Goal: Information Seeking & Learning: Learn about a topic

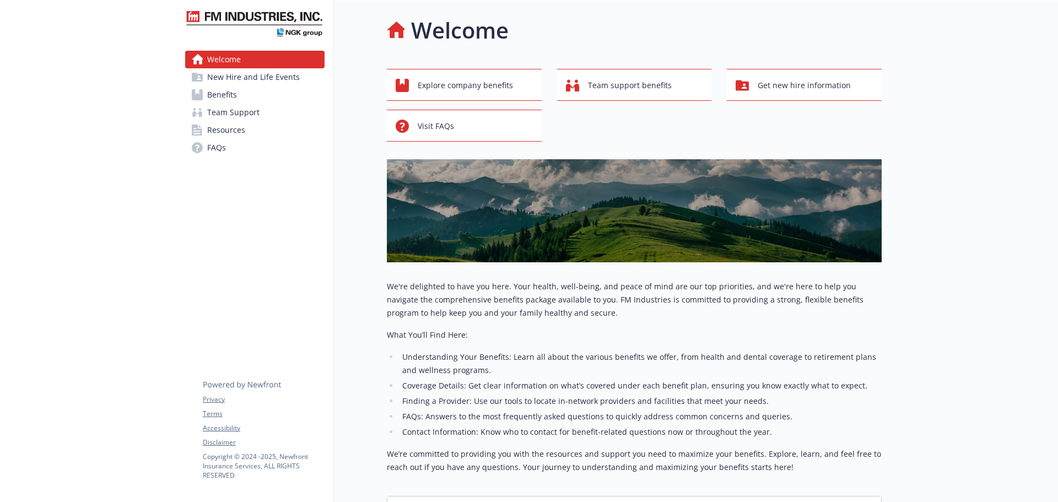
click at [257, 128] on link "Resources" at bounding box center [254, 130] width 139 height 18
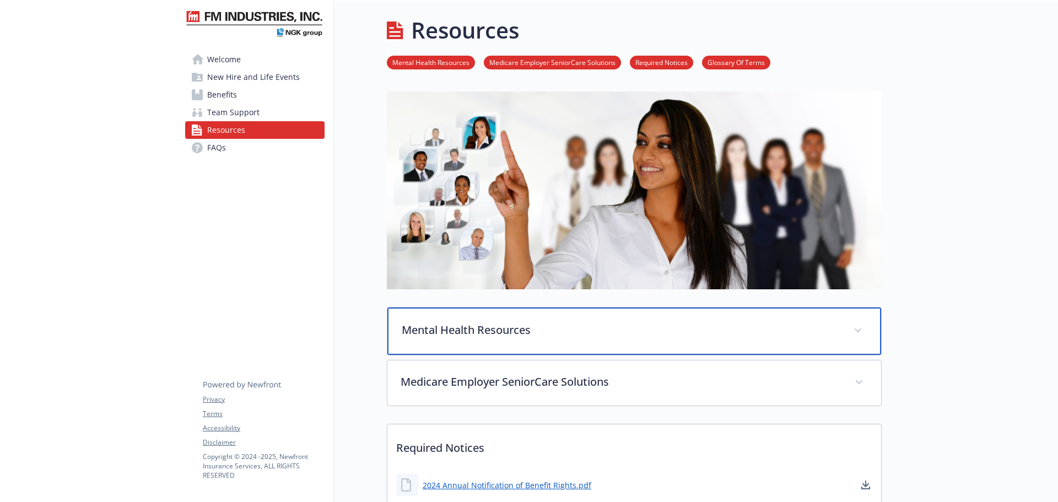
click at [484, 323] on p "Mental Health Resources" at bounding box center [621, 330] width 439 height 17
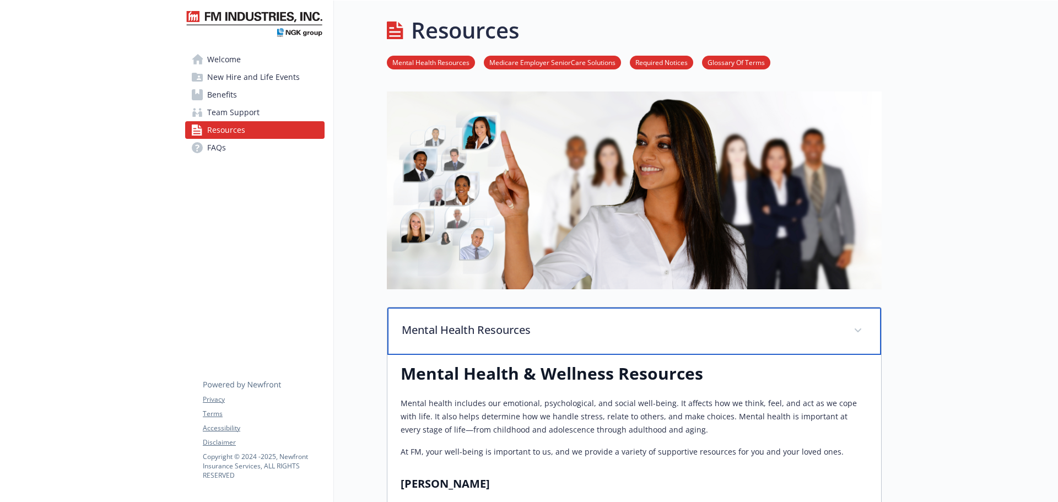
click at [484, 323] on p "Mental Health Resources" at bounding box center [621, 330] width 439 height 17
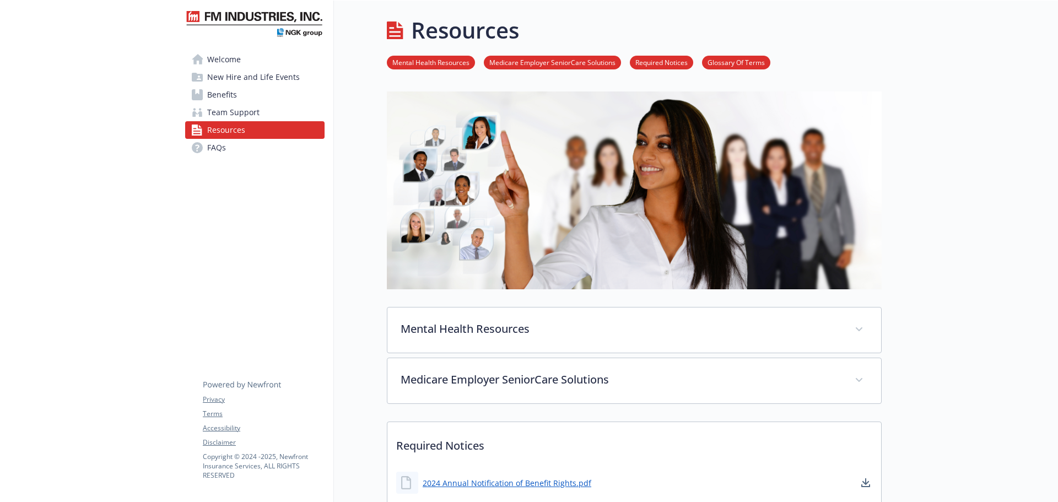
click at [235, 60] on span "Welcome" at bounding box center [224, 60] width 34 height 18
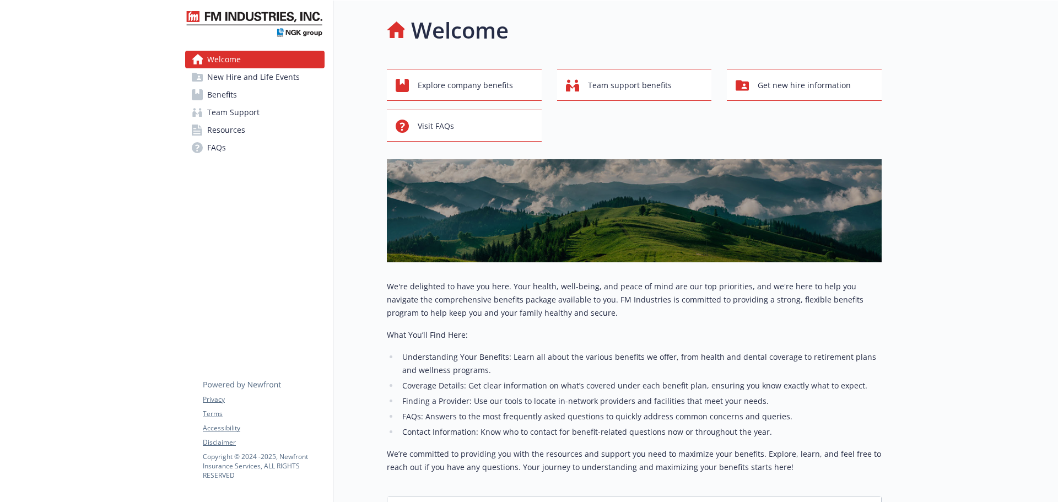
scroll to position [110, 0]
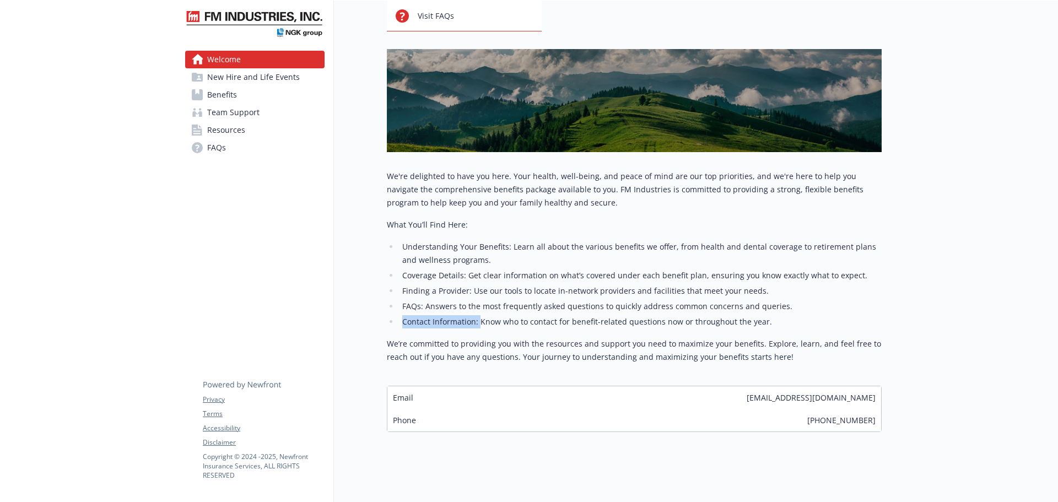
drag, startPoint x: 479, startPoint y: 321, endPoint x: 387, endPoint y: 318, distance: 91.5
click at [387, 318] on ul "Understanding Your Benefits: Learn all about the various benefits we offer, fro…" at bounding box center [634, 284] width 495 height 88
click at [414, 305] on li "FAQs: Answers to the most frequently asked questions to quickly address common …" at bounding box center [640, 306] width 483 height 13
click at [416, 310] on li "FAQs: Answers to the most frequently asked questions to quickly address common …" at bounding box center [640, 306] width 483 height 13
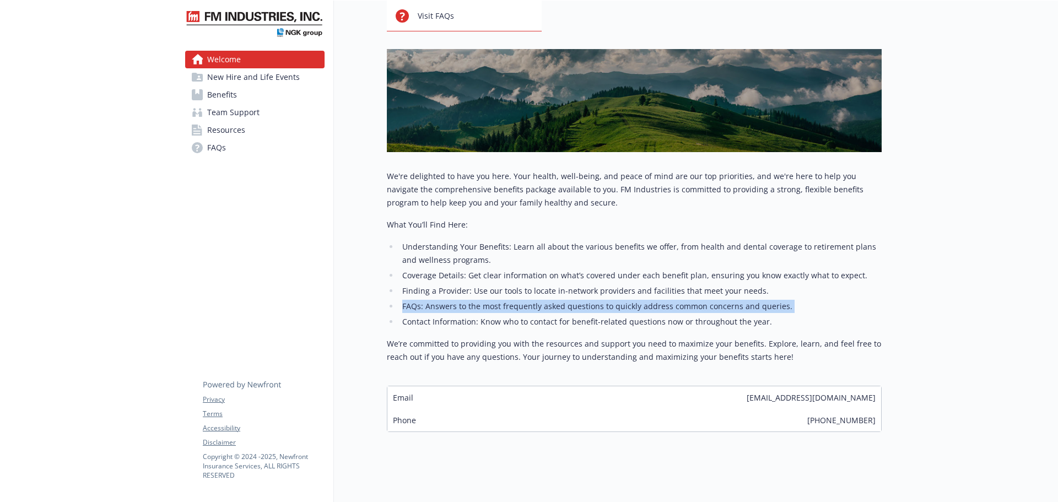
click at [416, 310] on li "FAQs: Answers to the most frequently asked questions to quickly address common …" at bounding box center [640, 306] width 483 height 13
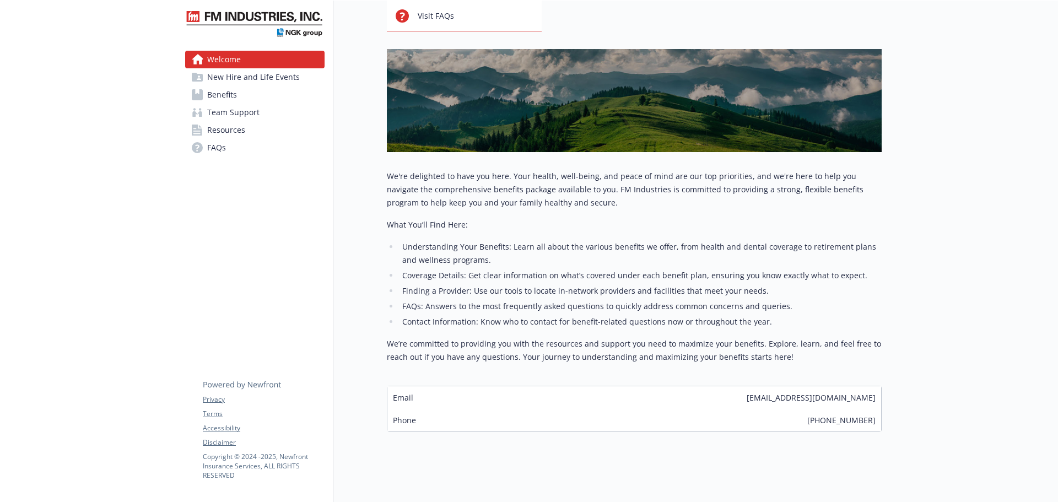
click at [417, 288] on li "Finding a Provider: Use our tools to locate in-network providers and facilities…" at bounding box center [640, 290] width 483 height 13
click at [420, 287] on li "Finding a Provider: Use our tools to locate in-network providers and facilities…" at bounding box center [640, 290] width 483 height 13
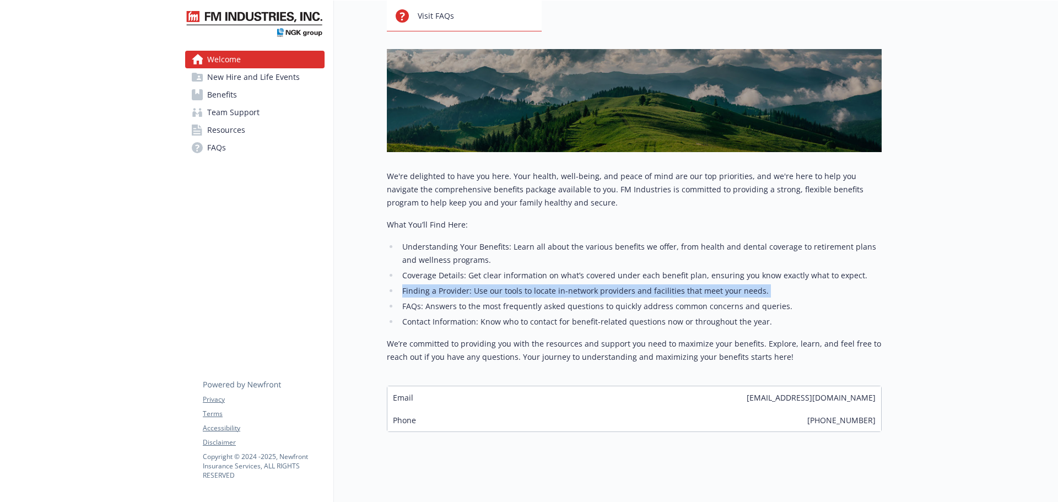
click at [420, 287] on li "Finding a Provider: Use our tools to locate in-network providers and facilities…" at bounding box center [640, 290] width 483 height 13
click at [223, 98] on span "Benefits" at bounding box center [222, 95] width 30 height 18
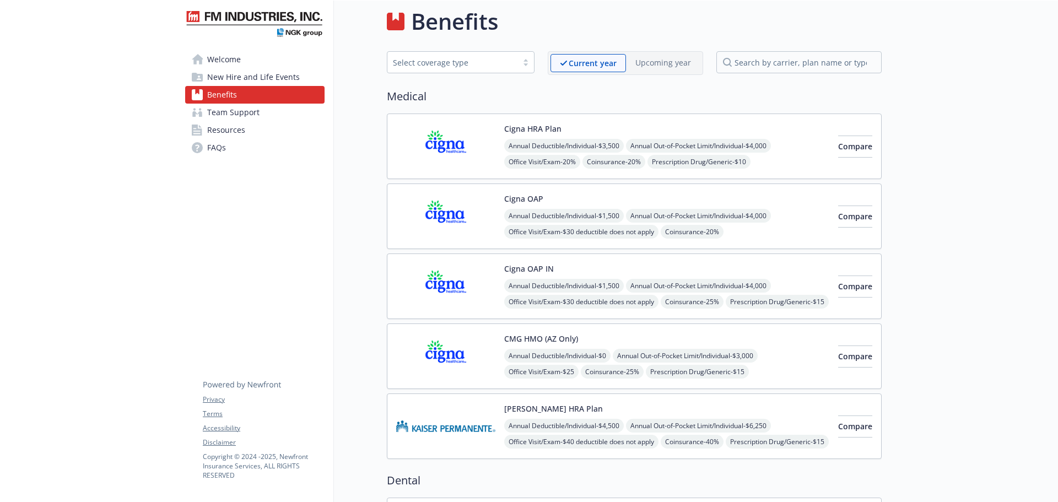
scroll to position [110, 0]
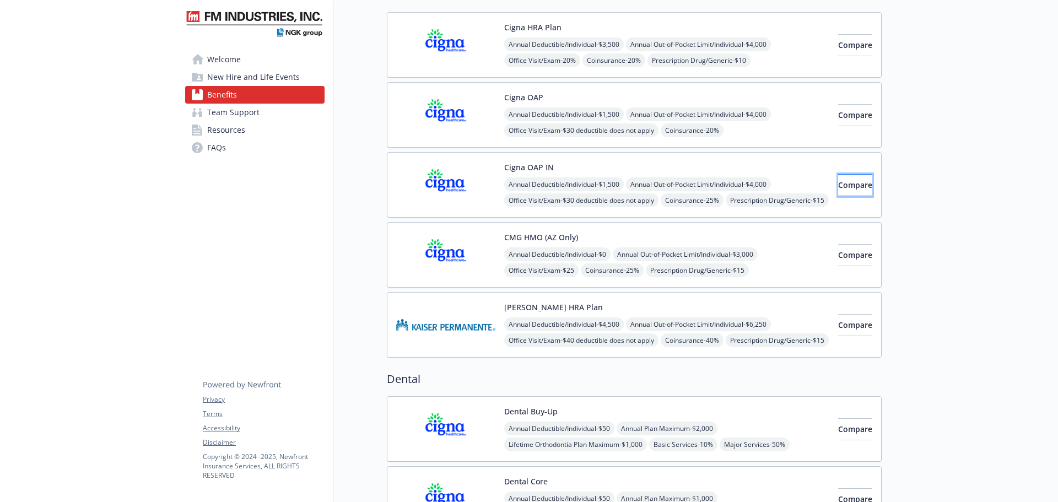
click at [838, 186] on button "Compare" at bounding box center [855, 185] width 34 height 22
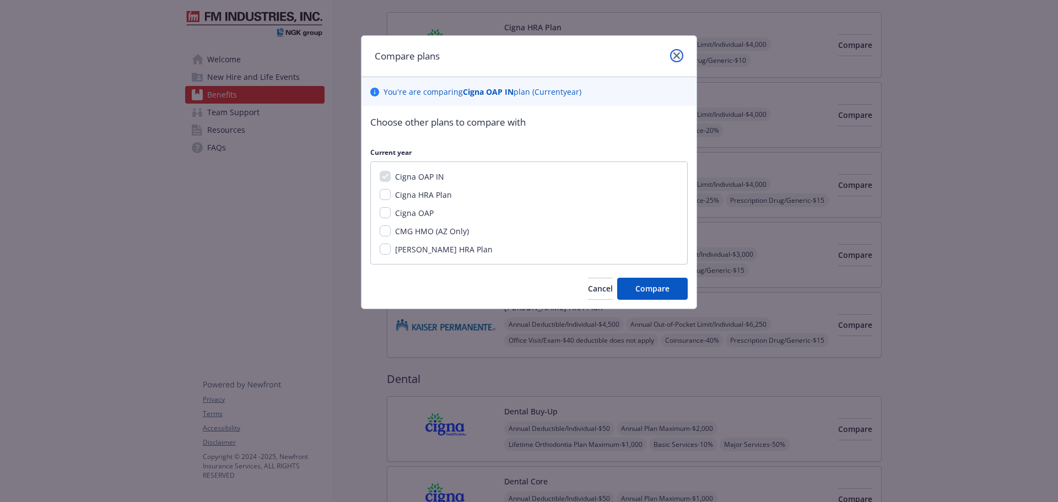
click at [677, 49] on link "close" at bounding box center [676, 55] width 13 height 13
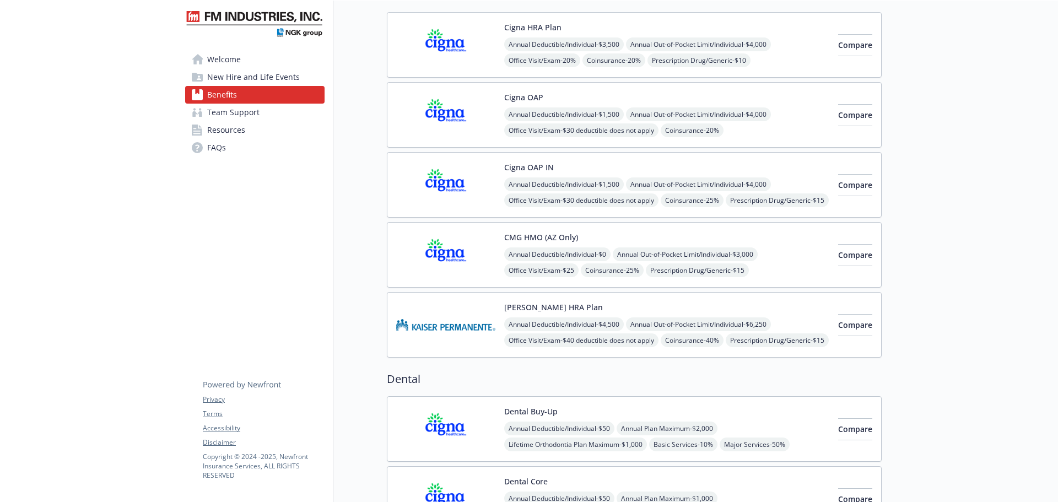
click at [687, 35] on div "Cigna HRA Plan Annual Deductible/Individual - $3,500 Annual Out-of-Pocket Limit…" at bounding box center [666, 44] width 325 height 47
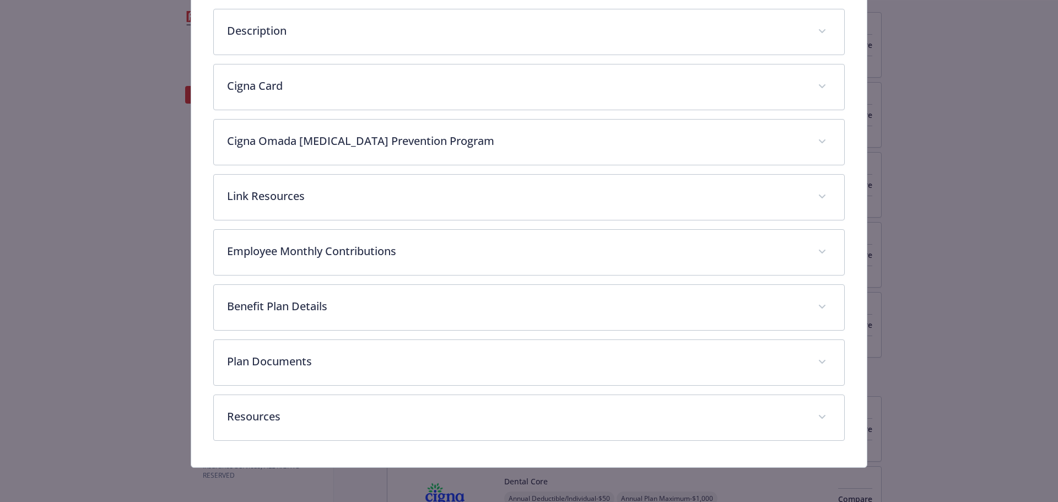
scroll to position [207, 0]
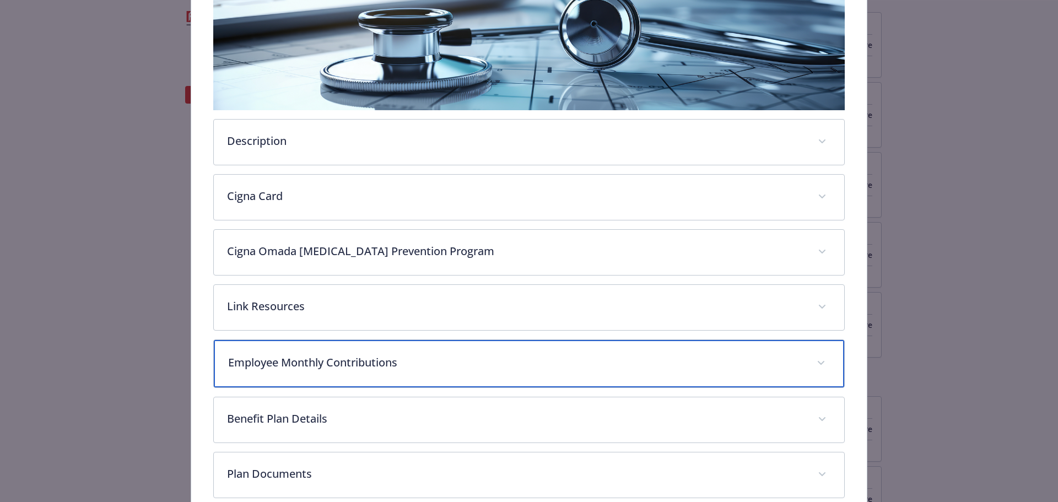
click at [443, 371] on div "Employee Monthly Contributions" at bounding box center [529, 363] width 631 height 47
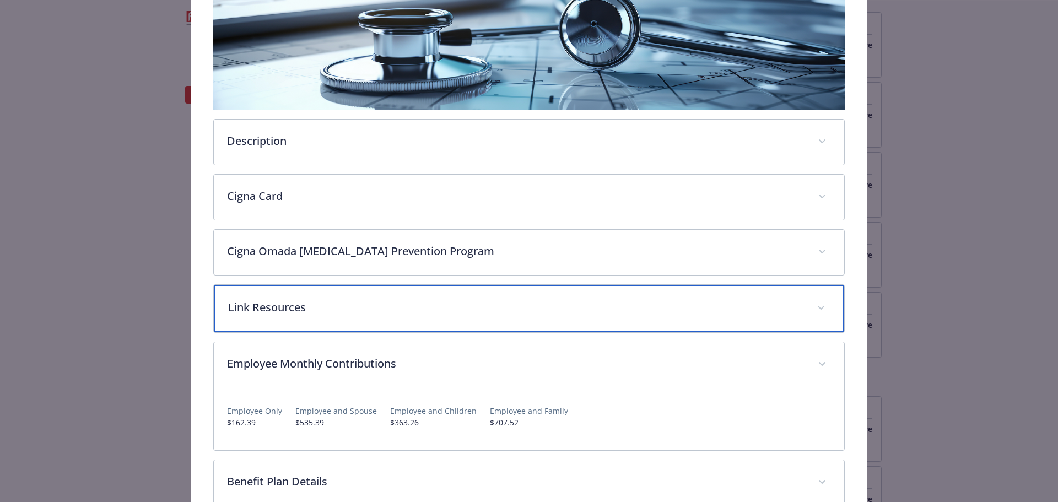
click at [457, 315] on div "Link Resources" at bounding box center [529, 308] width 631 height 47
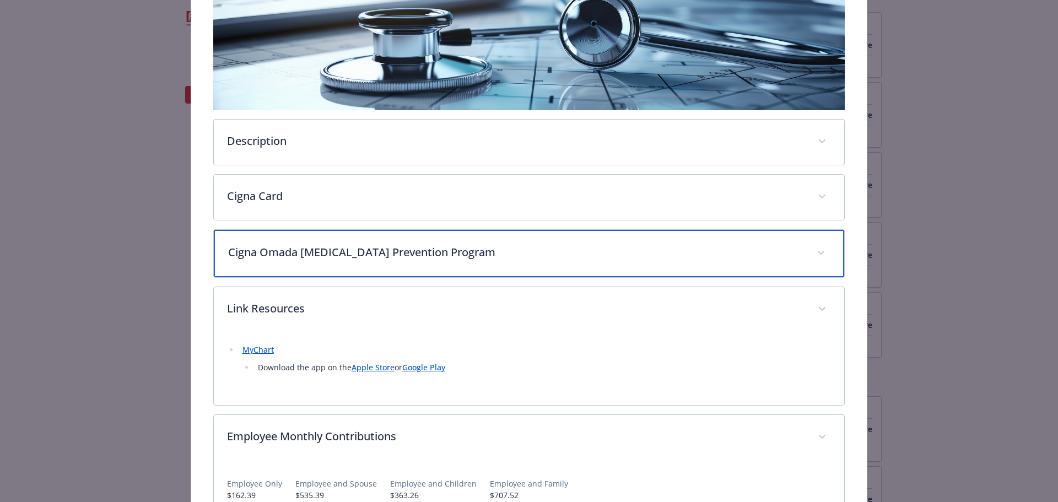
click at [478, 263] on div "Cigna Omada Diabetes Prevention Program" at bounding box center [529, 253] width 631 height 47
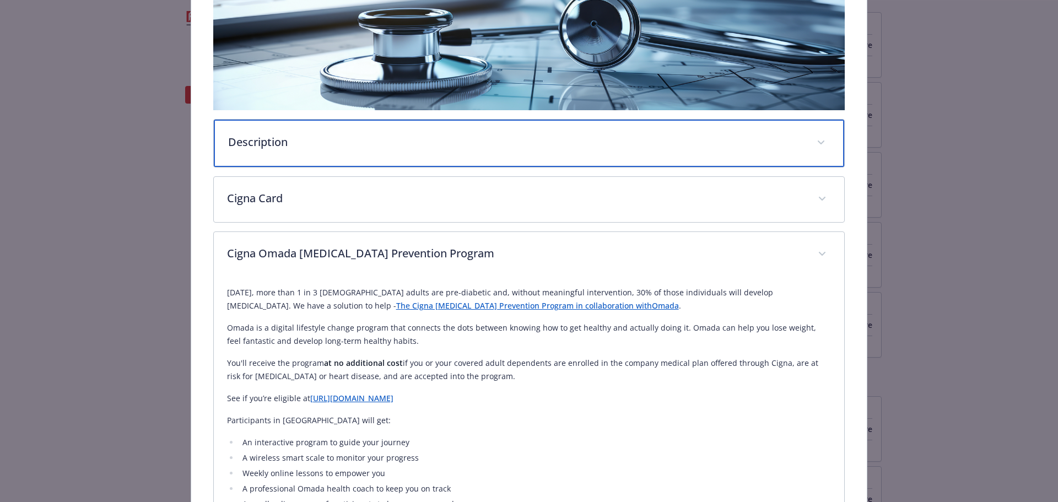
click at [471, 159] on div "Description" at bounding box center [529, 143] width 631 height 47
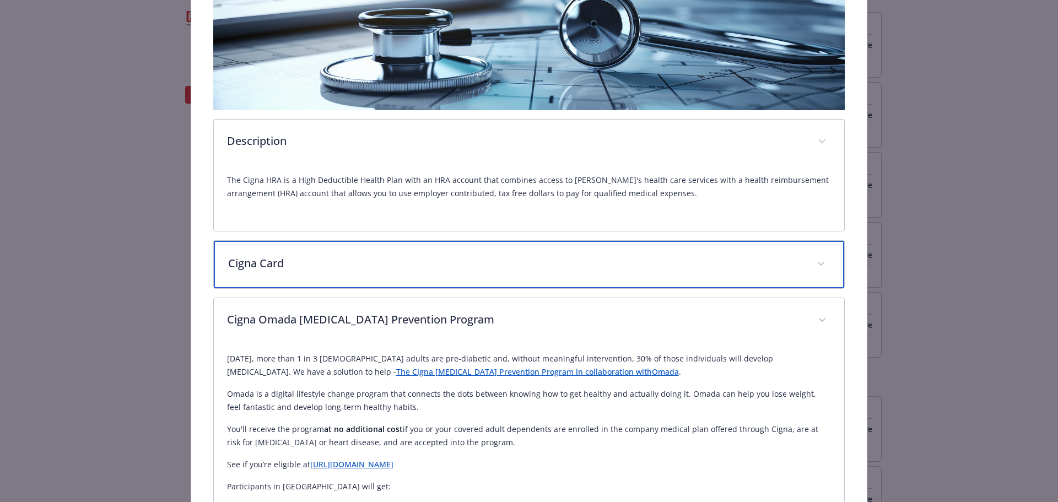
click at [473, 261] on p "Cigna Card" at bounding box center [516, 263] width 576 height 17
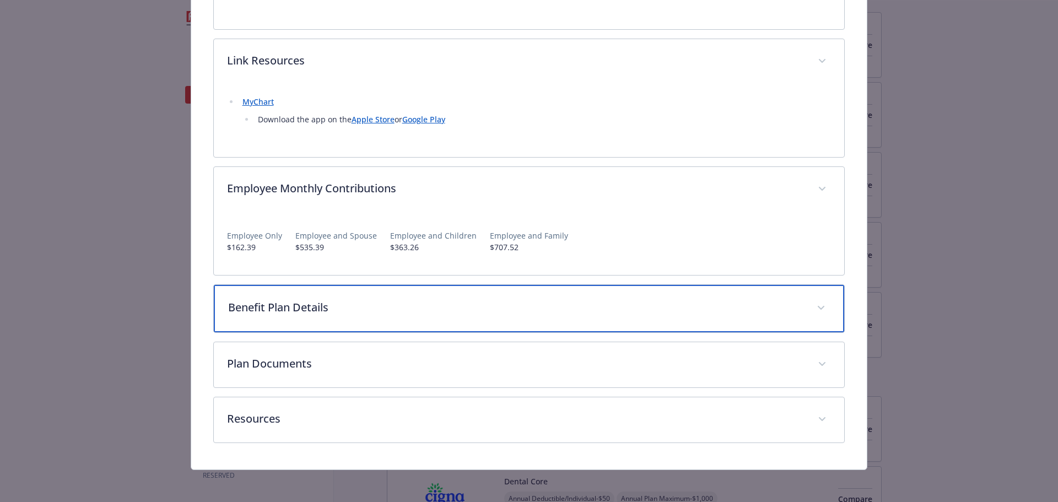
click at [509, 299] on p "Benefit Plan Details" at bounding box center [516, 307] width 576 height 17
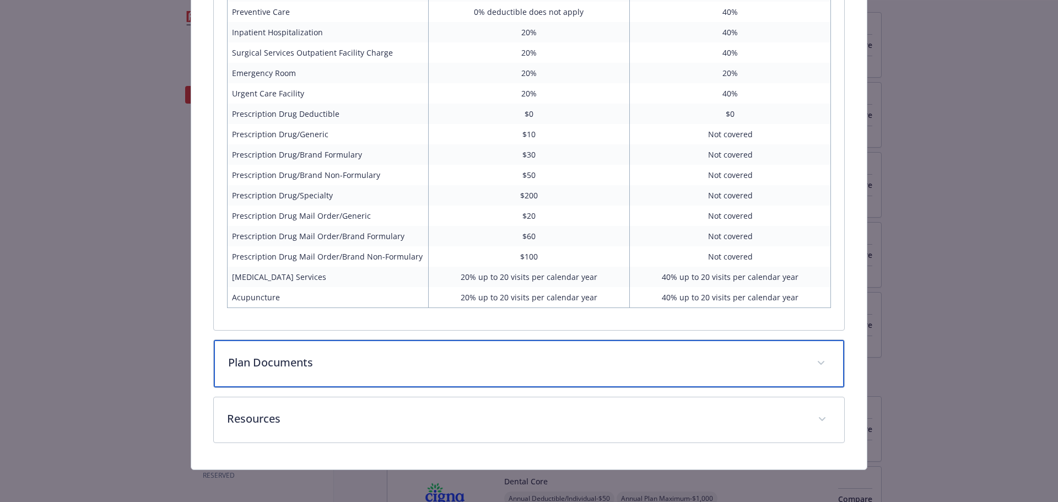
click at [503, 369] on div "Plan Documents" at bounding box center [529, 363] width 631 height 47
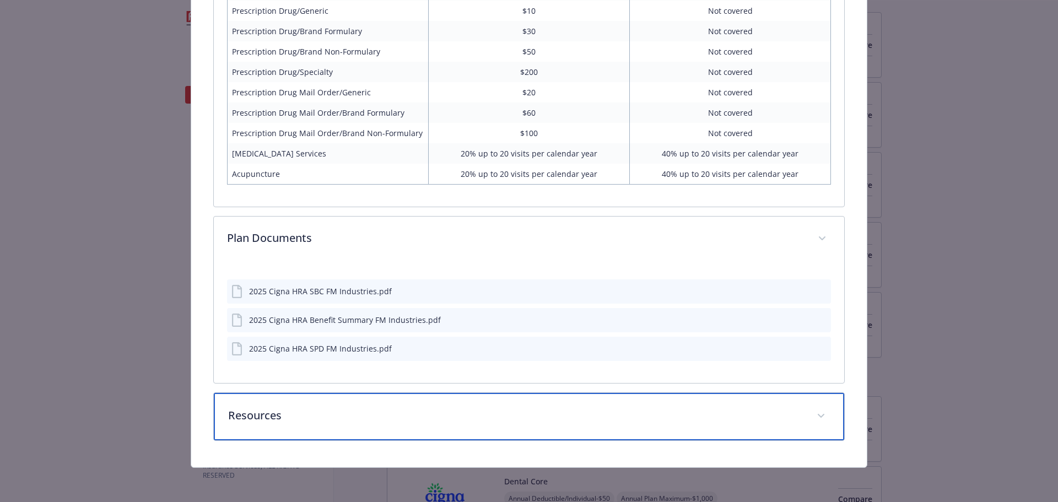
click at [494, 429] on div "Resources" at bounding box center [529, 416] width 631 height 47
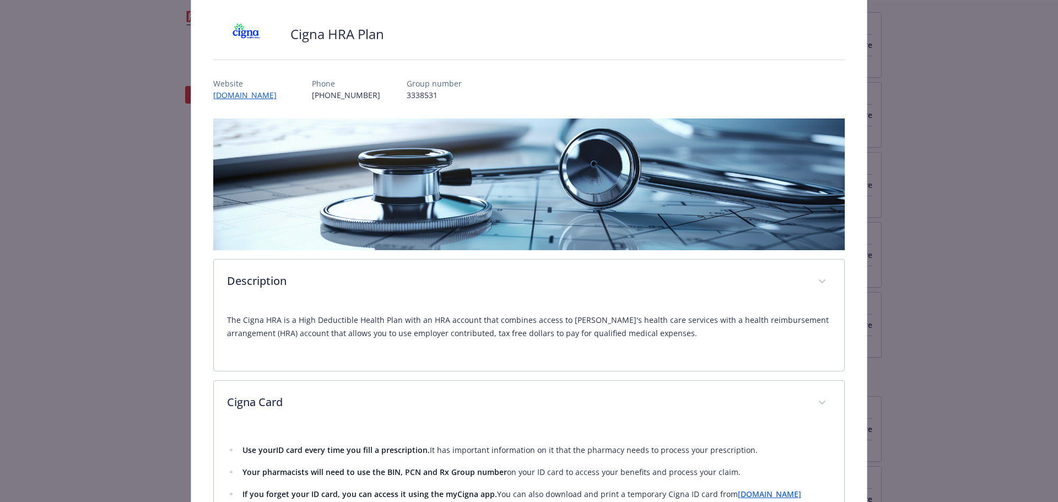
scroll to position [0, 0]
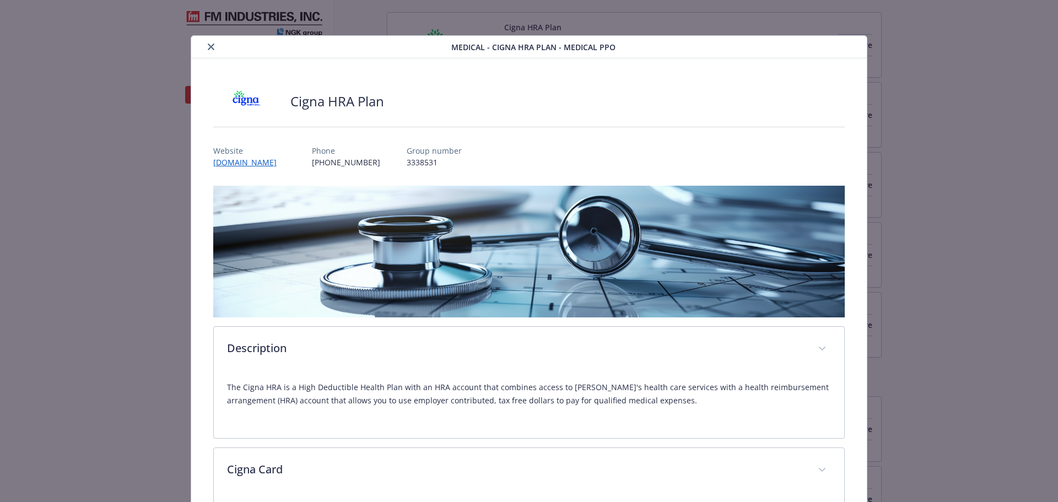
click at [202, 46] on div "details for plan Medical - Cigna HRA Plan - Medical PPO" at bounding box center [324, 46] width 256 height 13
click at [211, 44] on icon "close" at bounding box center [211, 47] width 7 height 7
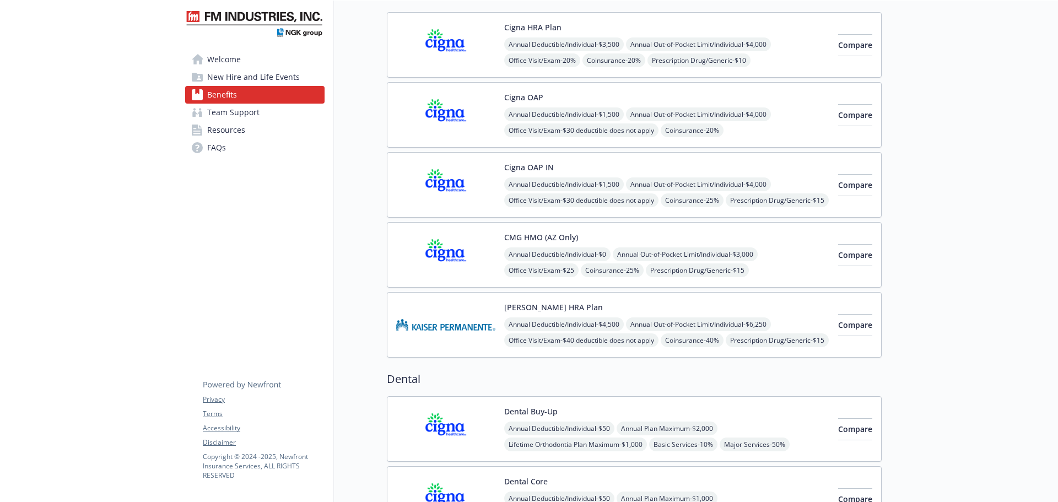
click at [247, 111] on span "Team Support" at bounding box center [233, 113] width 52 height 18
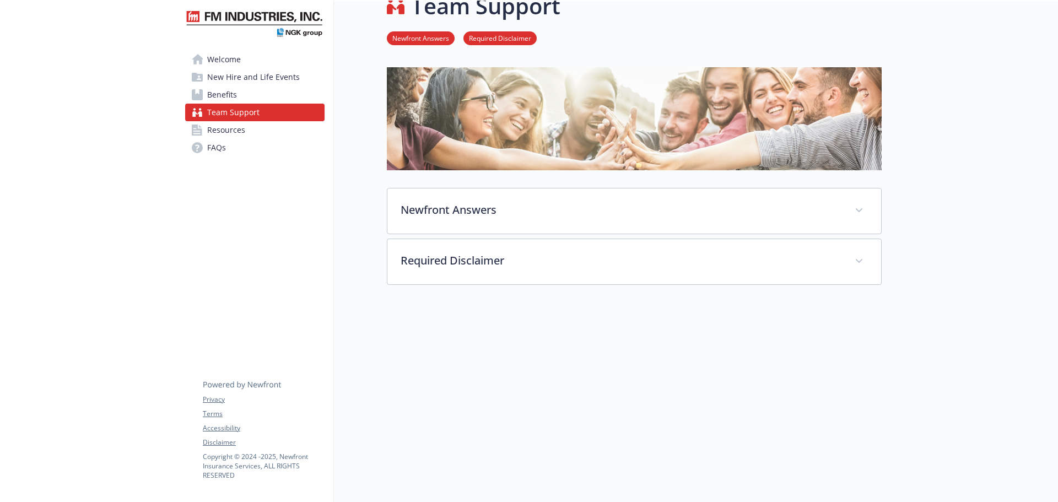
click at [280, 124] on link "Resources" at bounding box center [254, 130] width 139 height 18
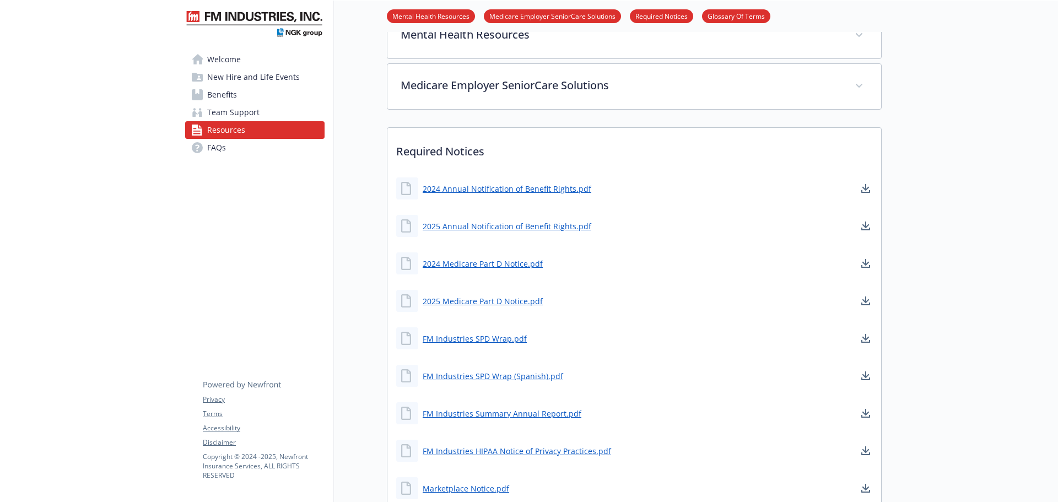
scroll to position [308, 0]
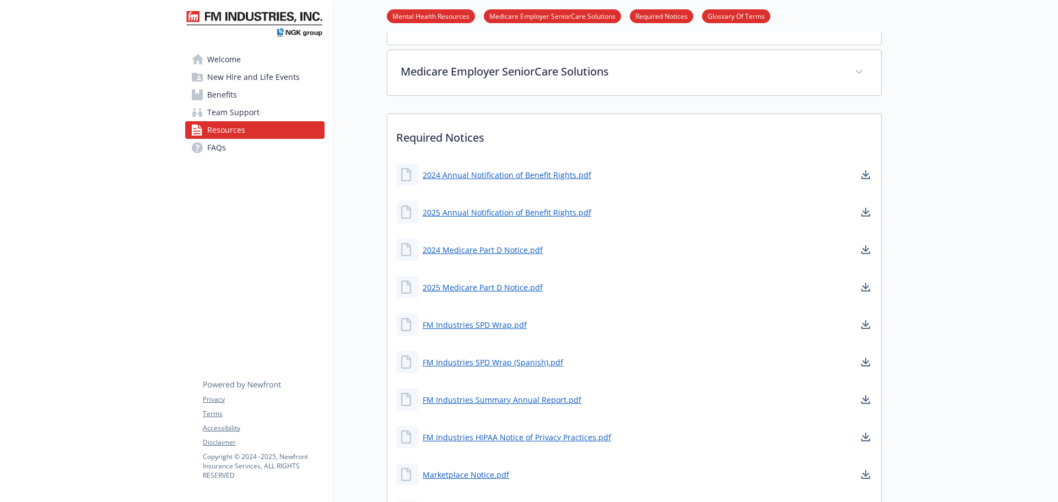
click at [242, 107] on span "Team Support" at bounding box center [233, 113] width 52 height 18
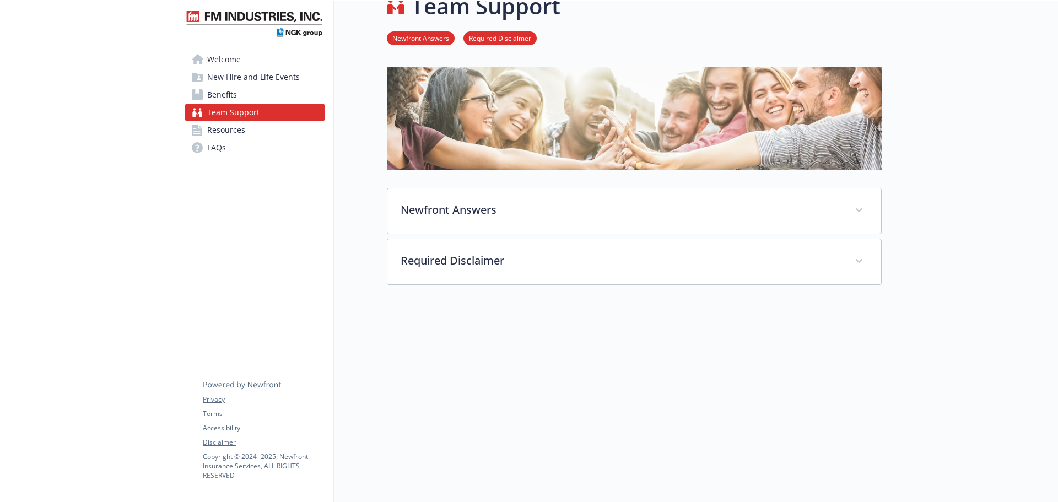
scroll to position [33, 0]
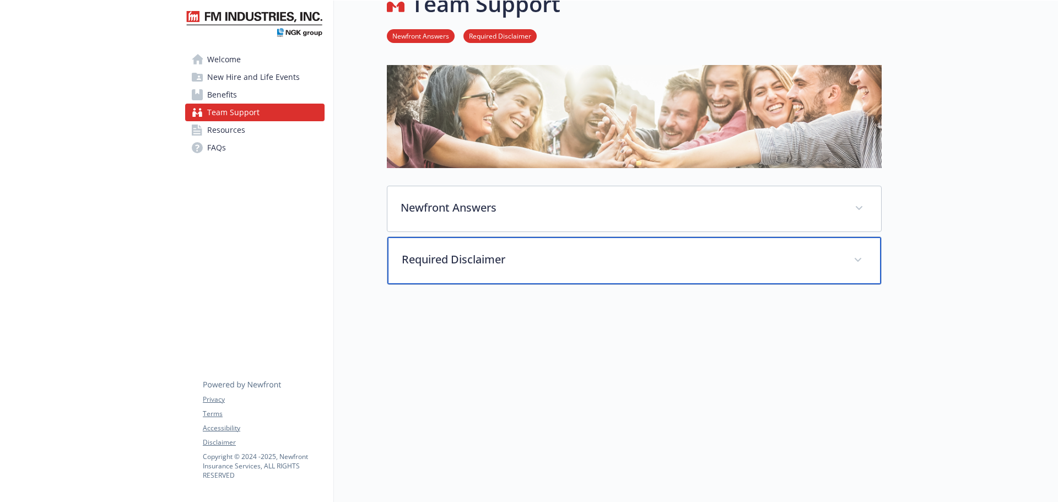
click at [466, 239] on div "Required Disclaimer" at bounding box center [634, 260] width 494 height 47
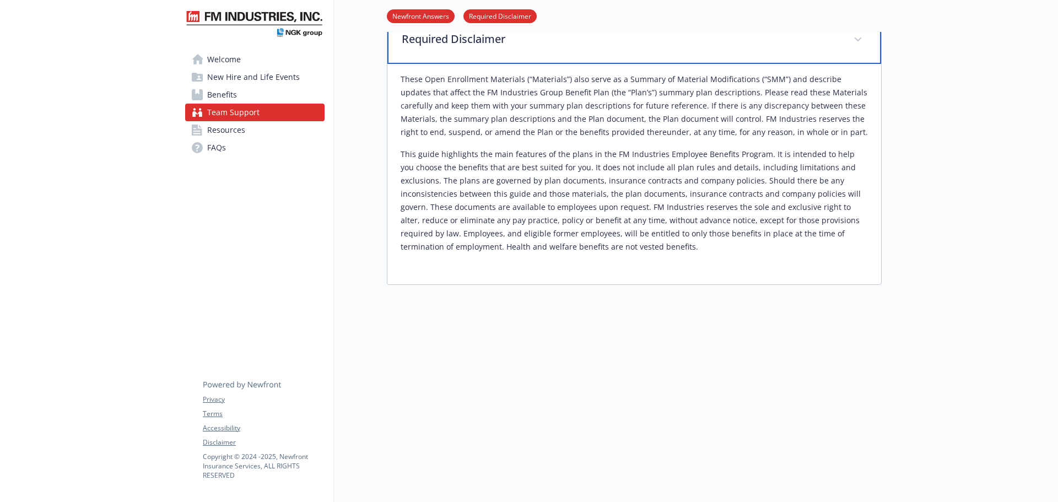
scroll to position [0, 0]
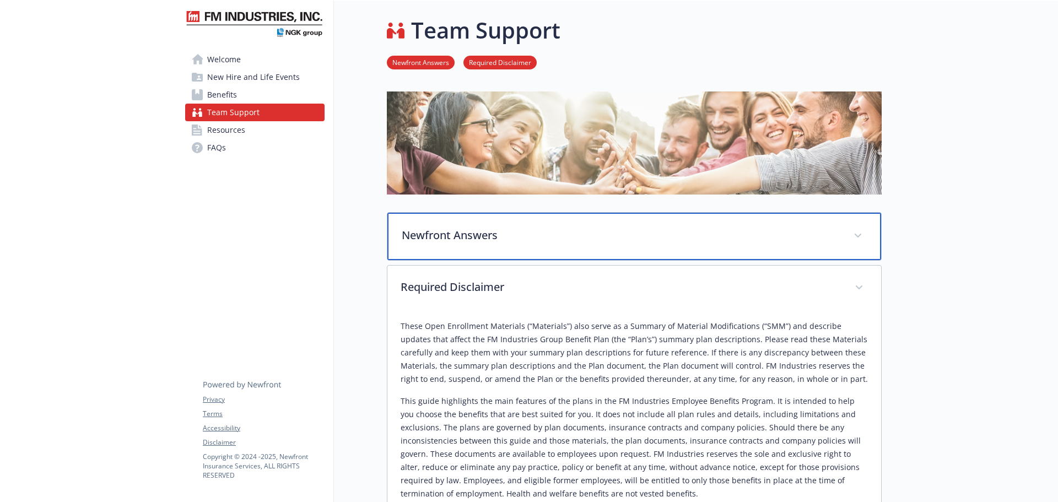
click at [583, 236] on p "Newfront Answers" at bounding box center [621, 235] width 439 height 17
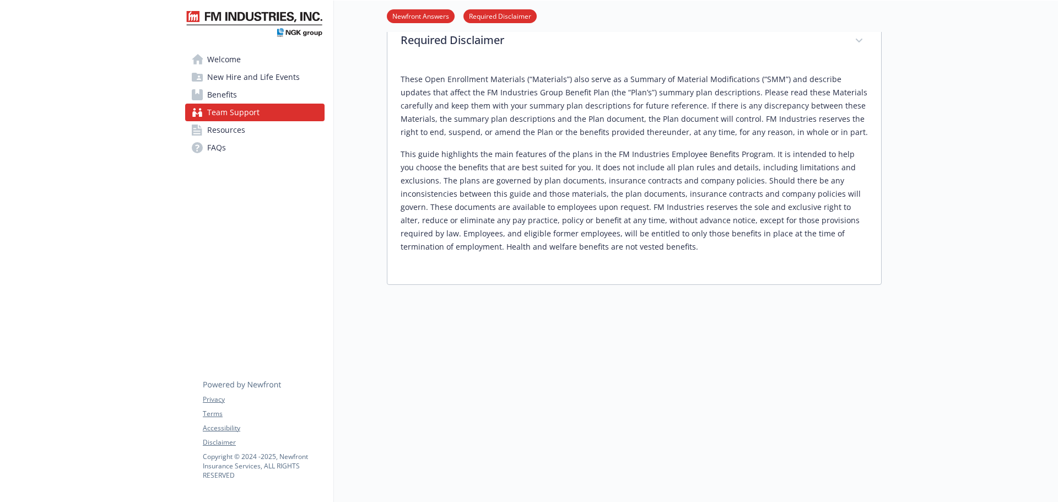
click at [216, 93] on span "Benefits" at bounding box center [222, 95] width 30 height 18
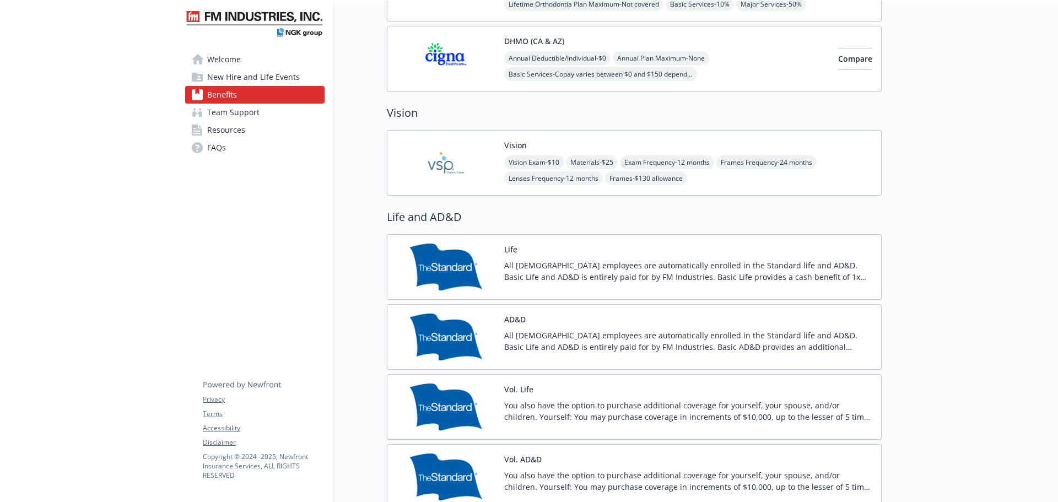
click at [256, 151] on link "FAQs" at bounding box center [254, 148] width 139 height 18
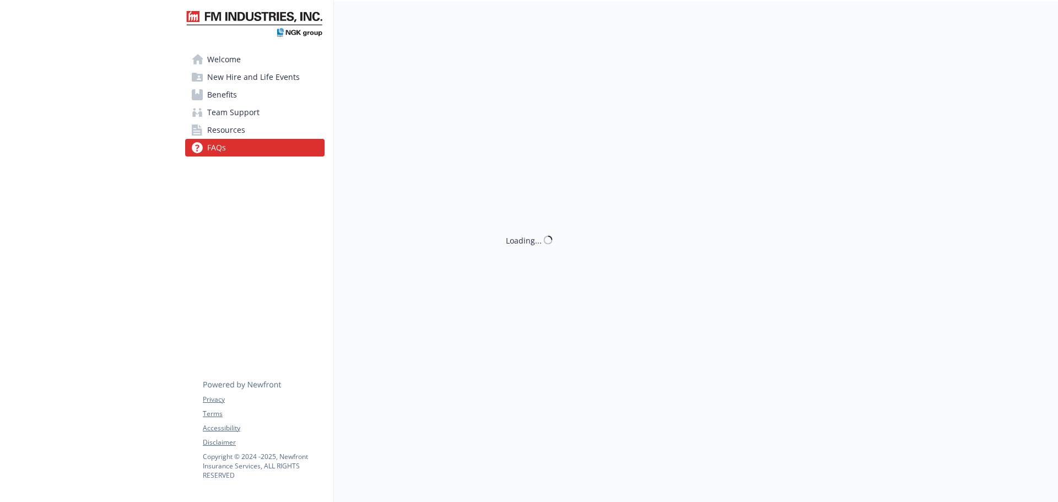
scroll to position [9, 0]
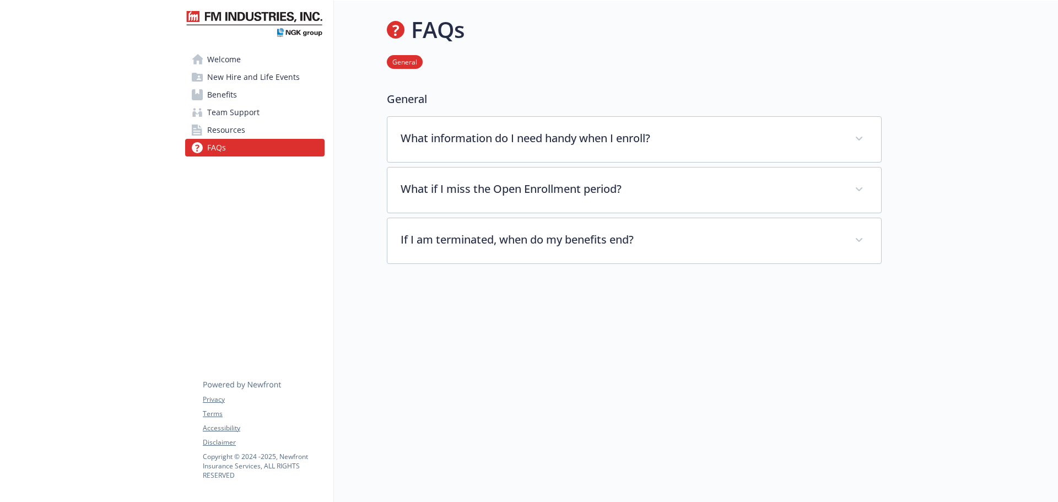
click at [294, 82] on span "New Hire and Life Events" at bounding box center [253, 77] width 93 height 18
